Goal: Find specific page/section: Find specific page/section

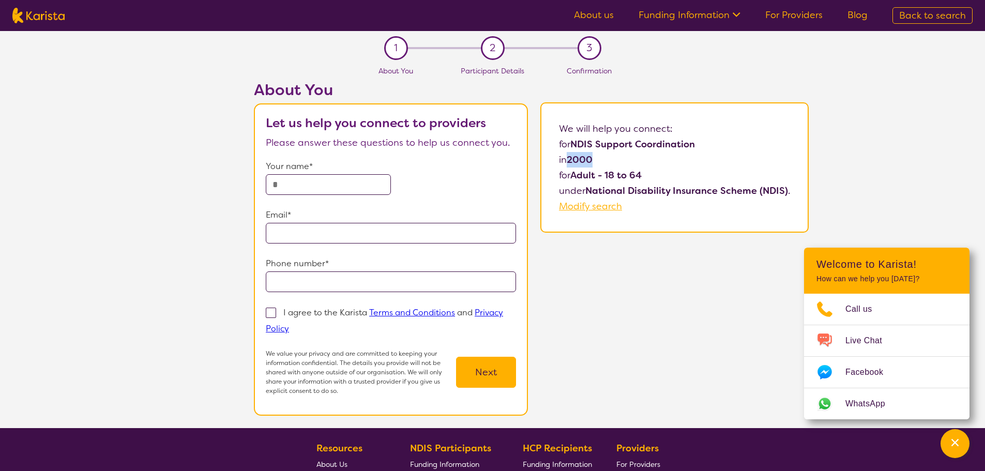
click at [50, 17] on img at bounding box center [38, 16] width 52 height 16
select select "NDIS Support Coordination"
select select "AD"
select select "NDIS"
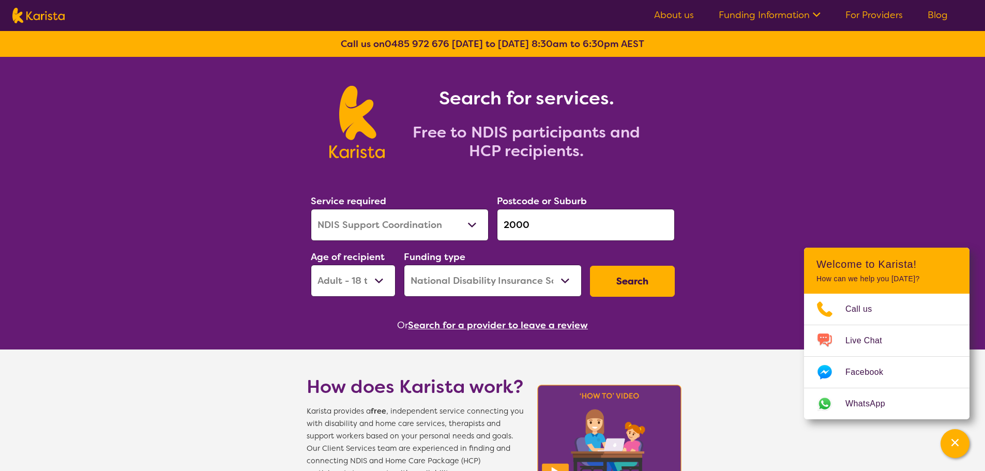
click at [491, 327] on button "Search for a provider to leave a review" at bounding box center [498, 325] width 180 height 16
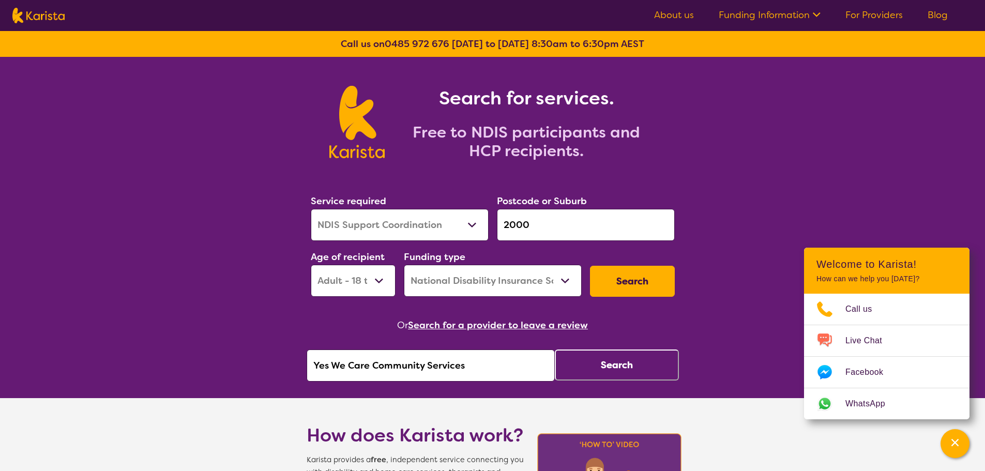
drag, startPoint x: 259, startPoint y: 383, endPoint x: 165, endPoint y: 400, distance: 95.7
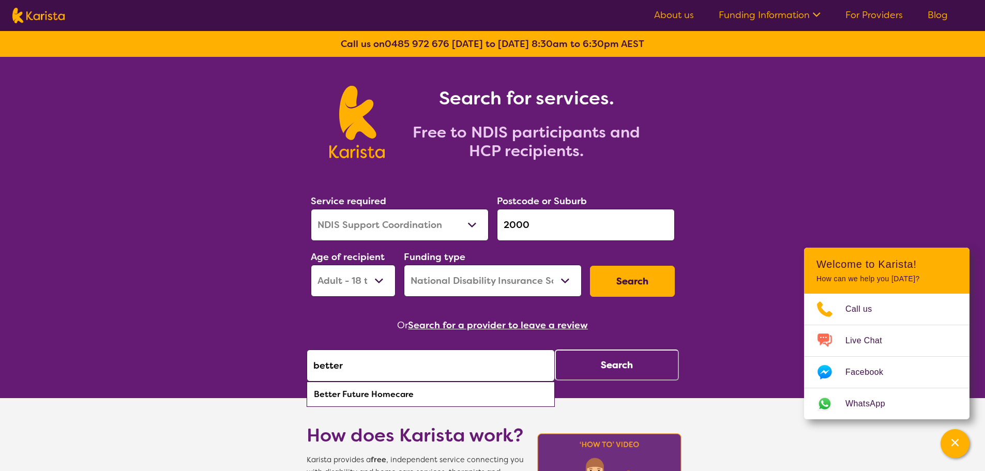
click at [355, 389] on div "Better Future Homecare" at bounding box center [431, 395] width 238 height 20
type input "Better Future Homecare"
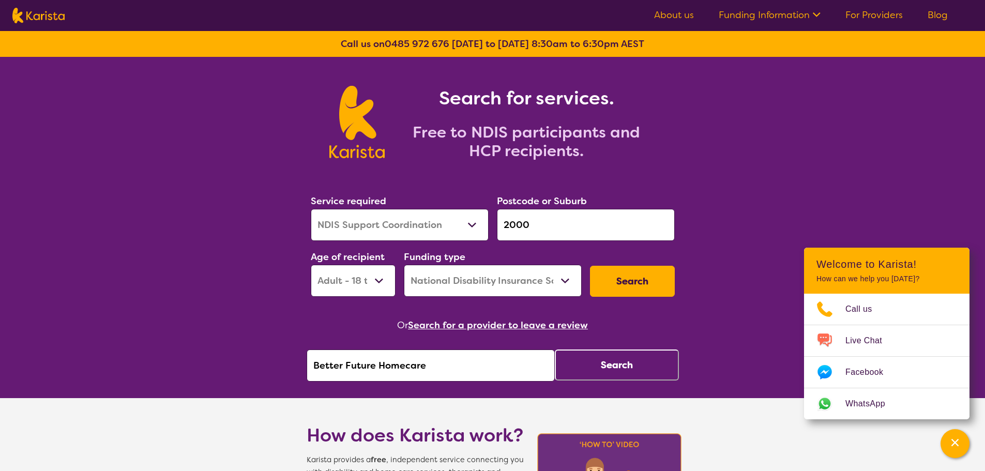
click at [614, 368] on button "Search" at bounding box center [617, 365] width 124 height 31
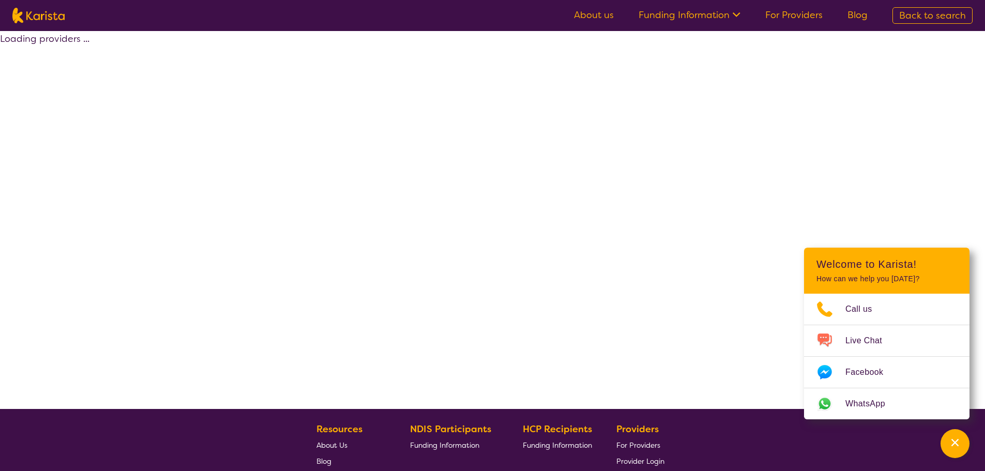
select select "by_score"
